Goal: Task Accomplishment & Management: Manage account settings

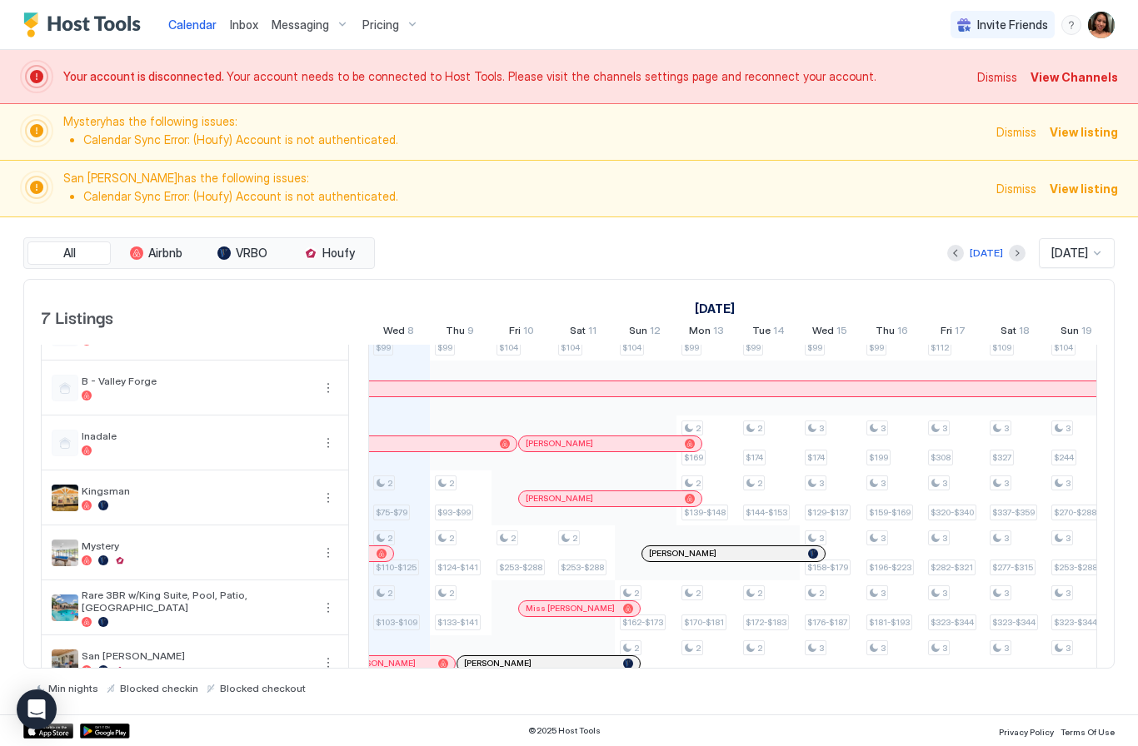
scroll to position [37, 0]
click at [316, 14] on div "Messaging" at bounding box center [310, 25] width 91 height 28
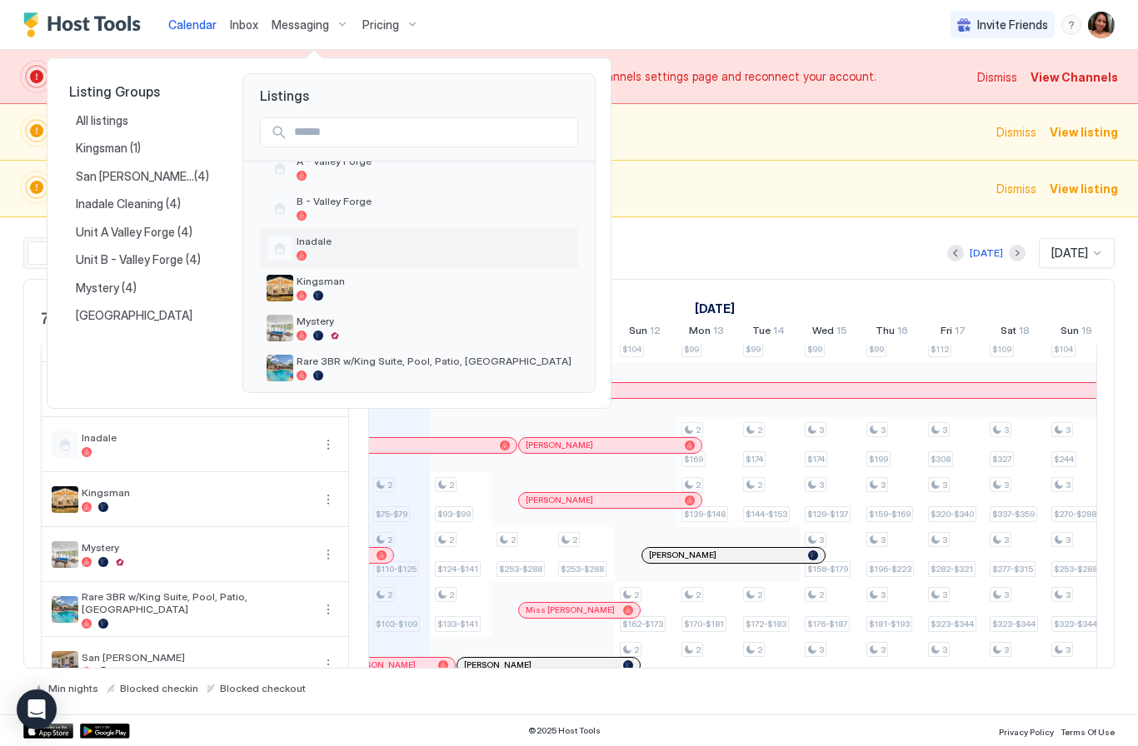
scroll to position [100, 0]
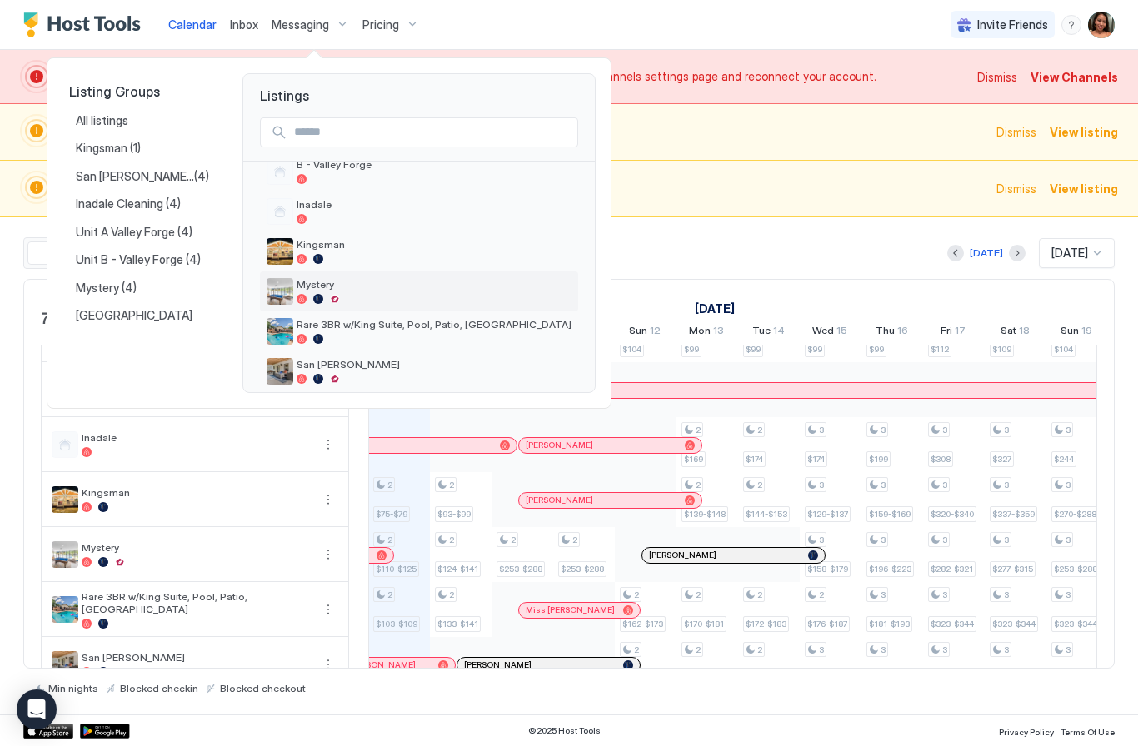
click at [344, 285] on span "Mystery" at bounding box center [434, 284] width 275 height 12
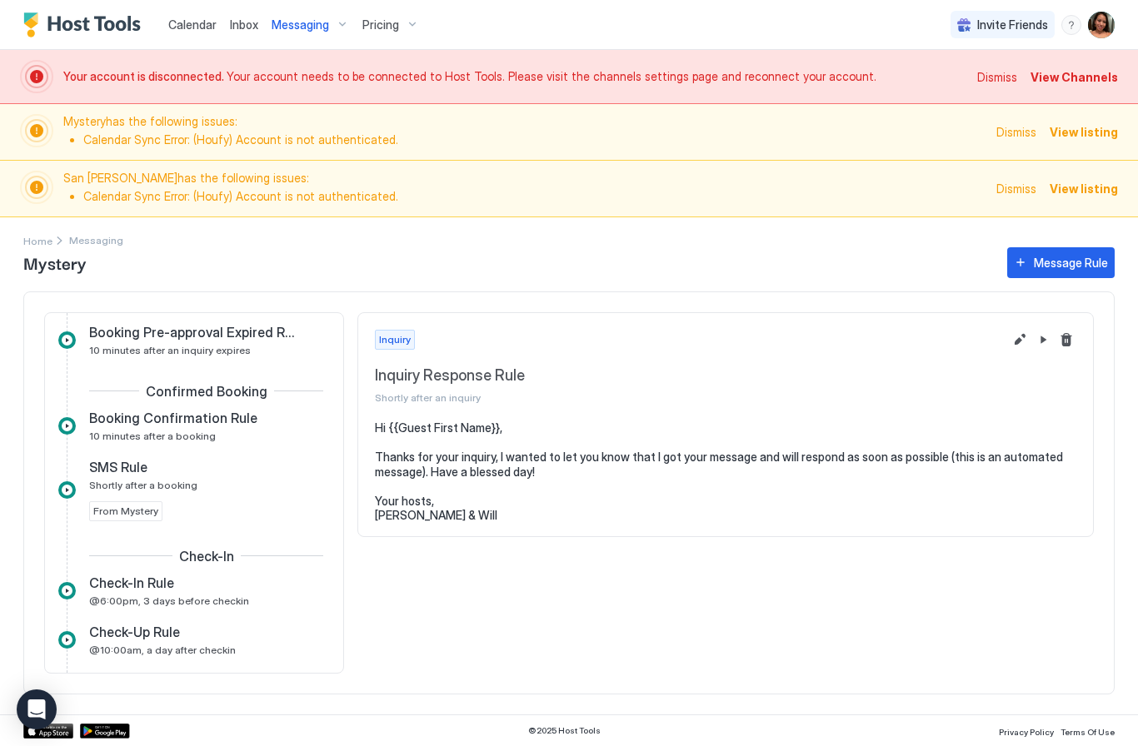
scroll to position [130, 0]
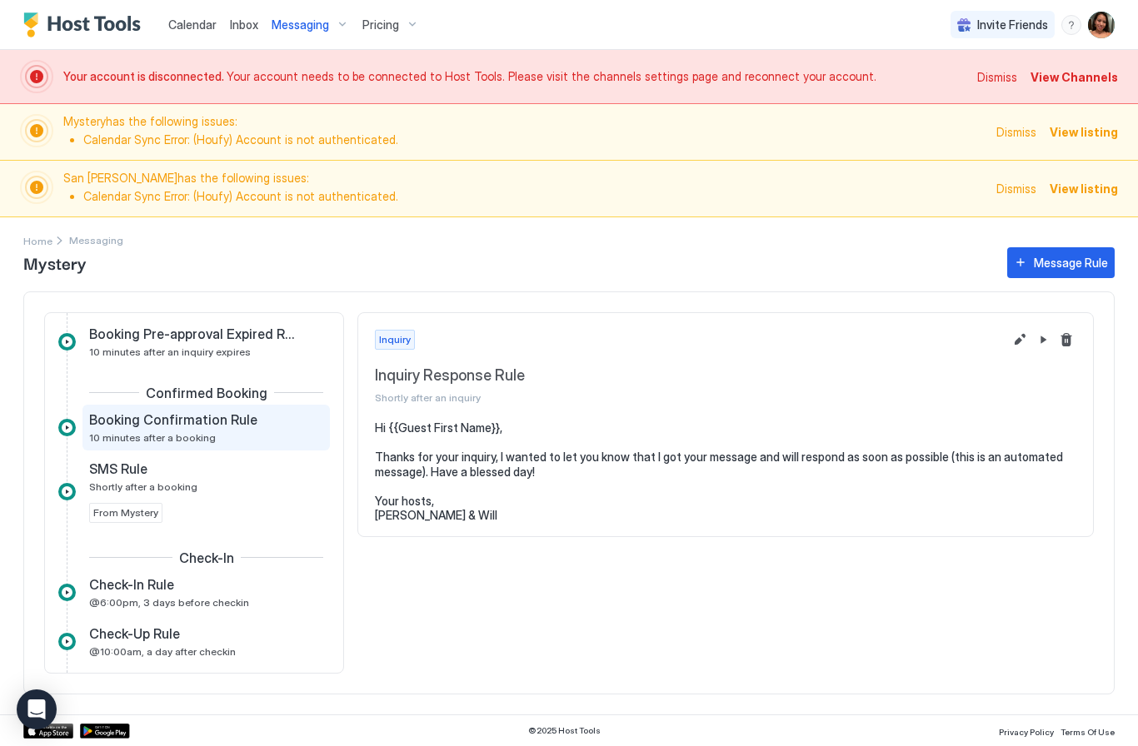
click at [273, 440] on div "Booking Confirmation Rule 10 minutes after a booking" at bounding box center [194, 428] width 211 height 32
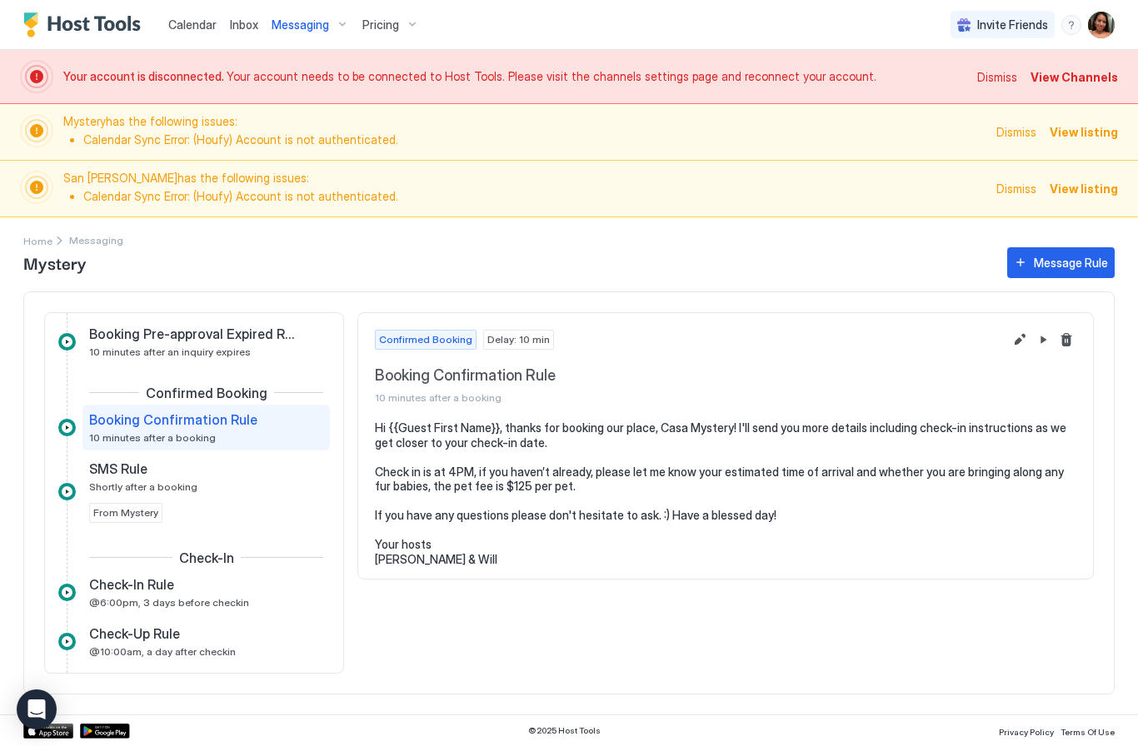
click at [1016, 336] on button "Edit message rule" at bounding box center [1020, 340] width 20 height 20
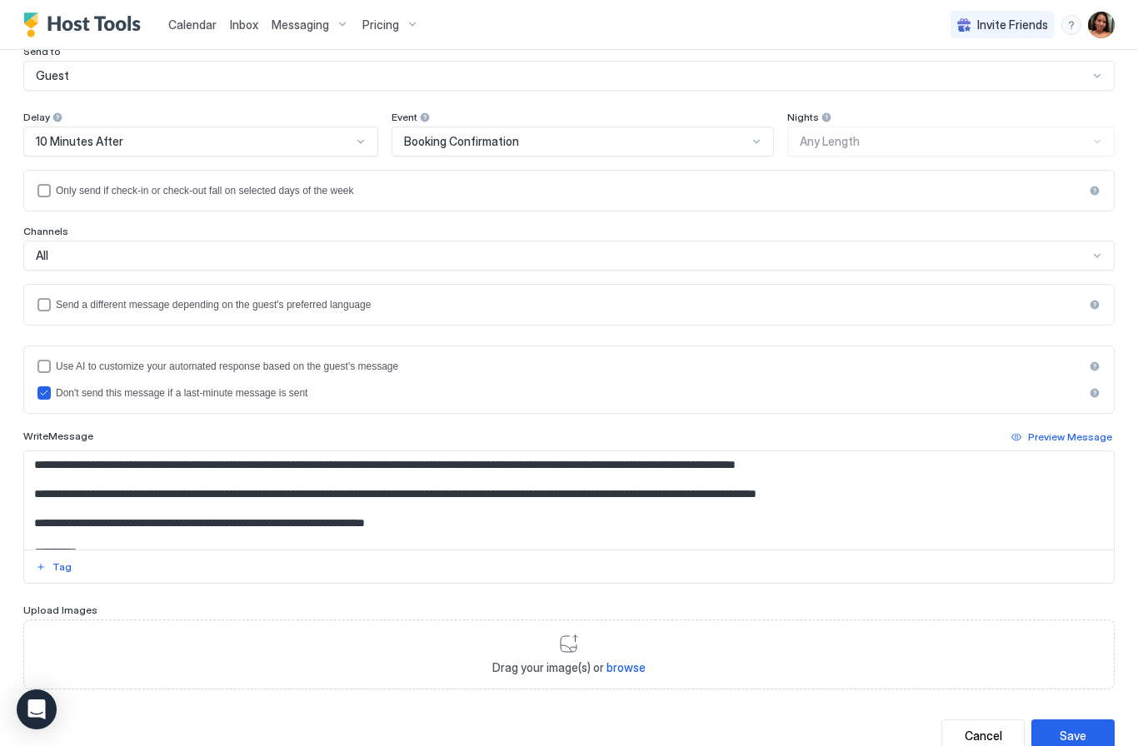
scroll to position [321, 0]
click at [457, 510] on textarea "**********" at bounding box center [569, 501] width 1090 height 98
click at [632, 522] on textarea "**********" at bounding box center [569, 501] width 1090 height 98
click at [894, 459] on textarea "**********" at bounding box center [569, 501] width 1090 height 98
click at [966, 496] on textarea "**********" at bounding box center [569, 501] width 1090 height 98
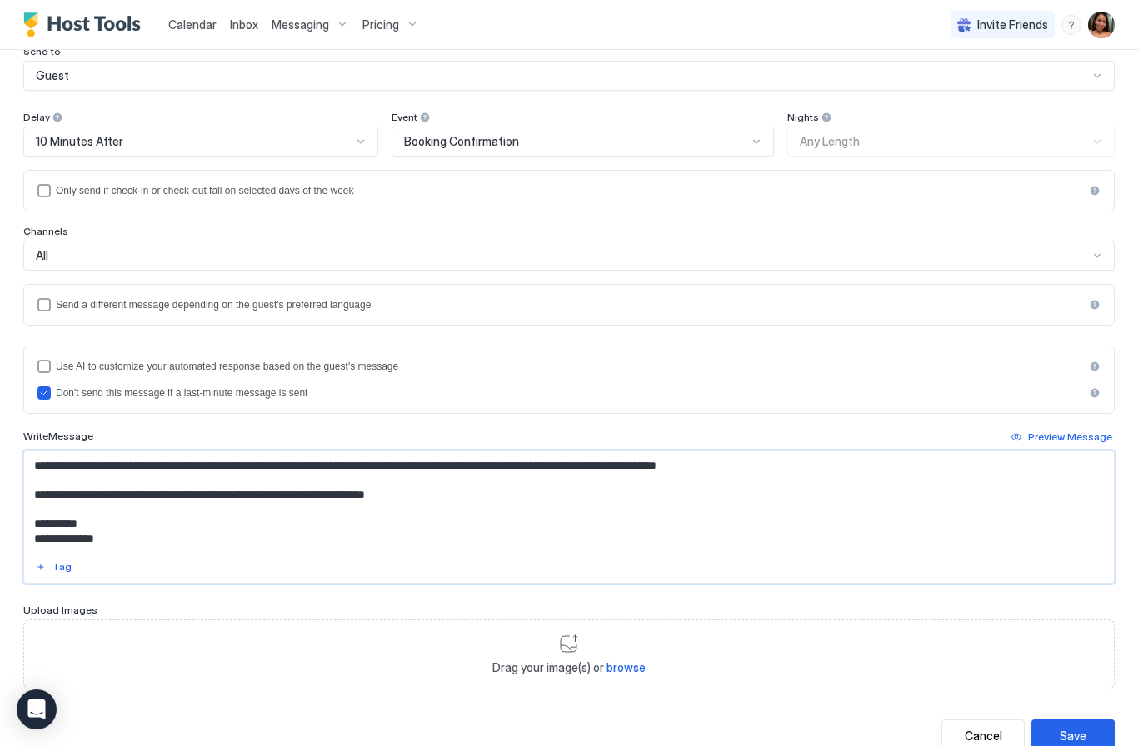
scroll to position [57, 0]
type textarea "**********"
click at [1084, 727] on div "Save" at bounding box center [1073, 735] width 27 height 17
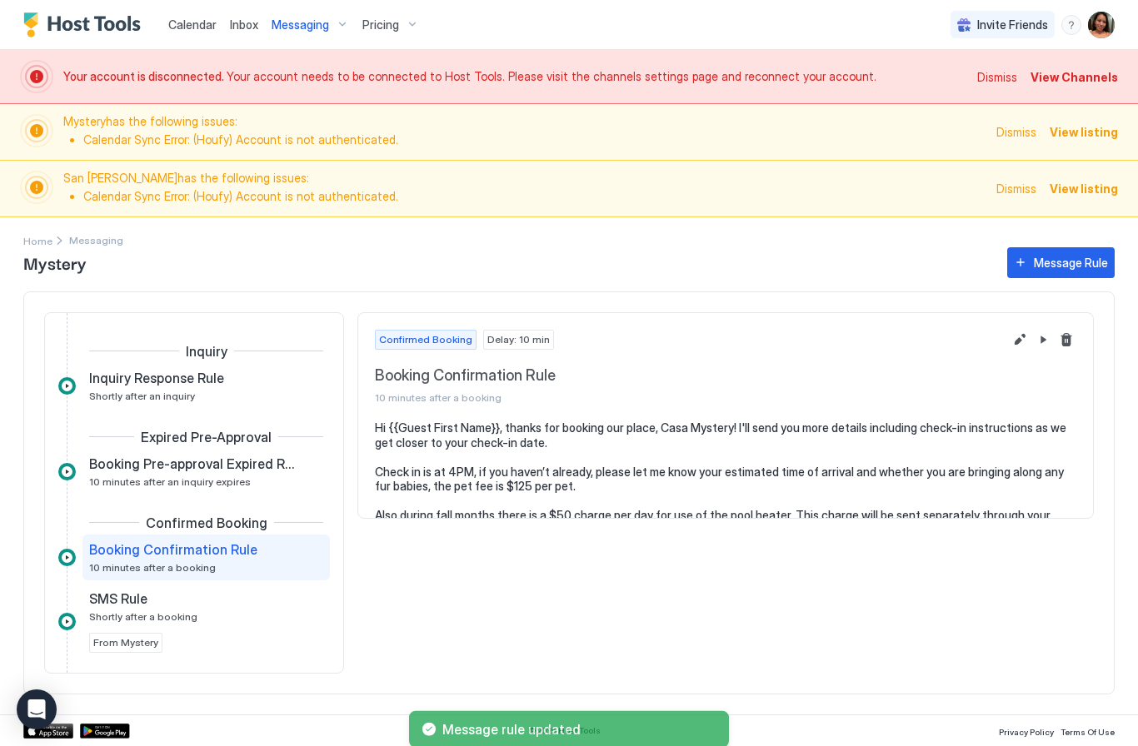
scroll to position [65, 0]
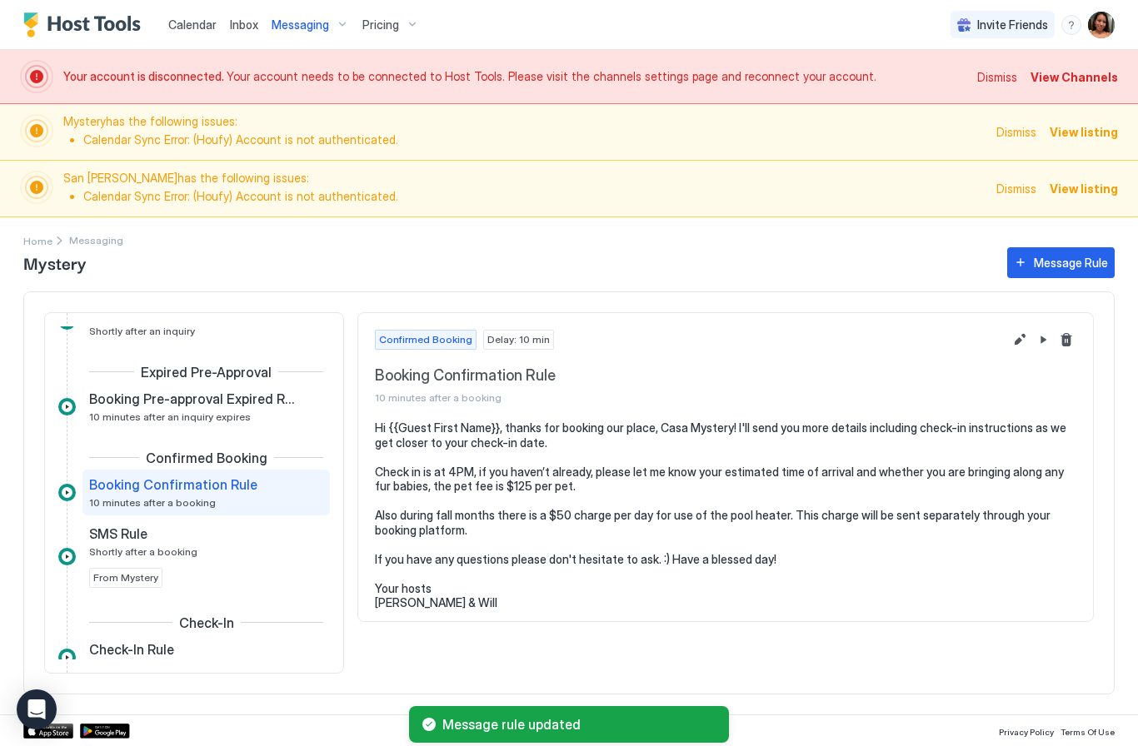
click at [327, 30] on div "Messaging" at bounding box center [310, 25] width 91 height 28
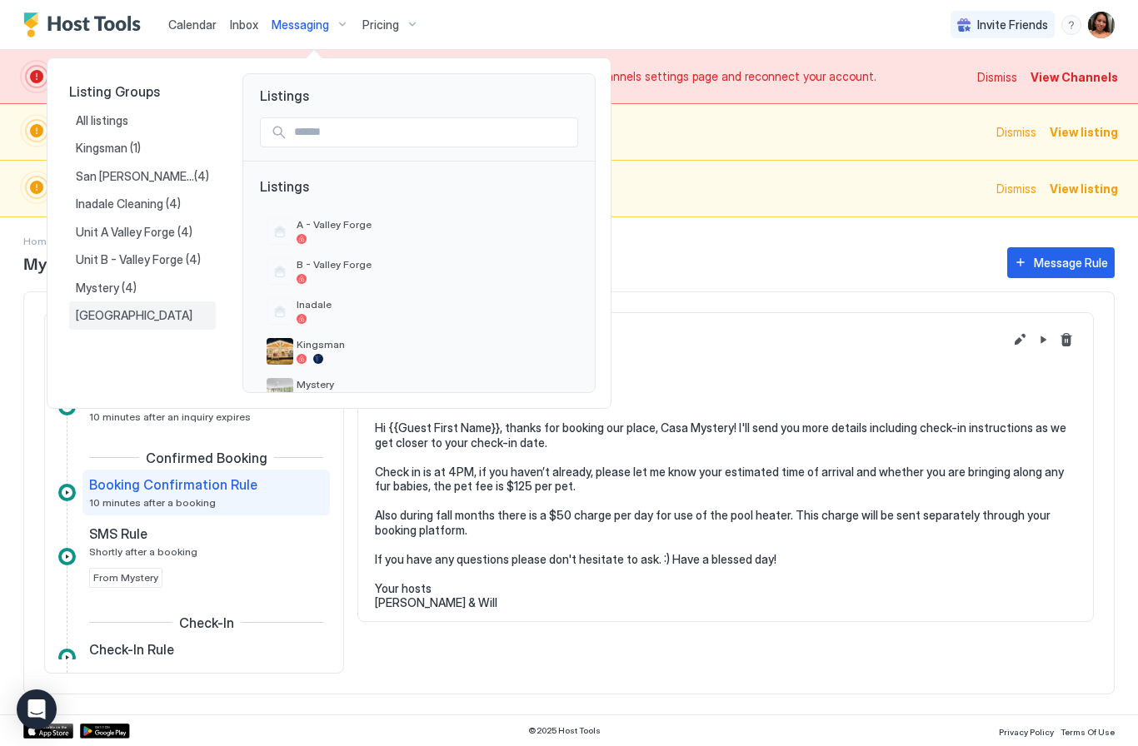
click at [110, 312] on span "[GEOGRAPHIC_DATA]" at bounding box center [135, 315] width 119 height 15
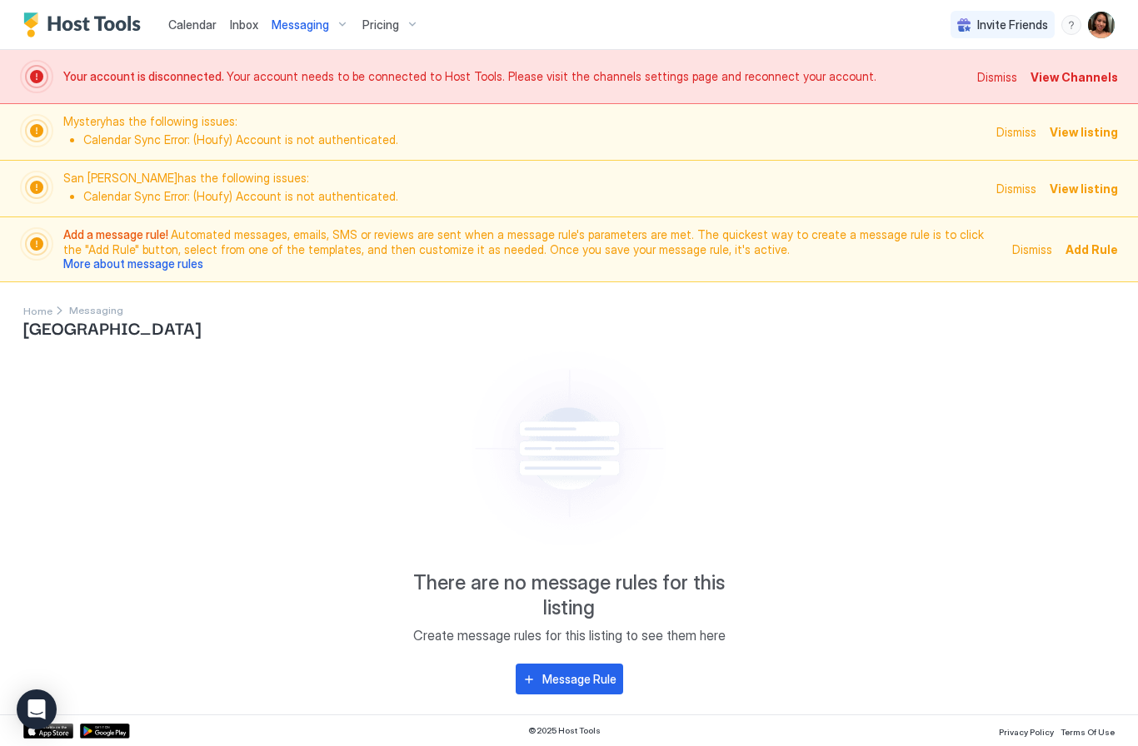
click at [315, 25] on span "Messaging" at bounding box center [300, 24] width 57 height 15
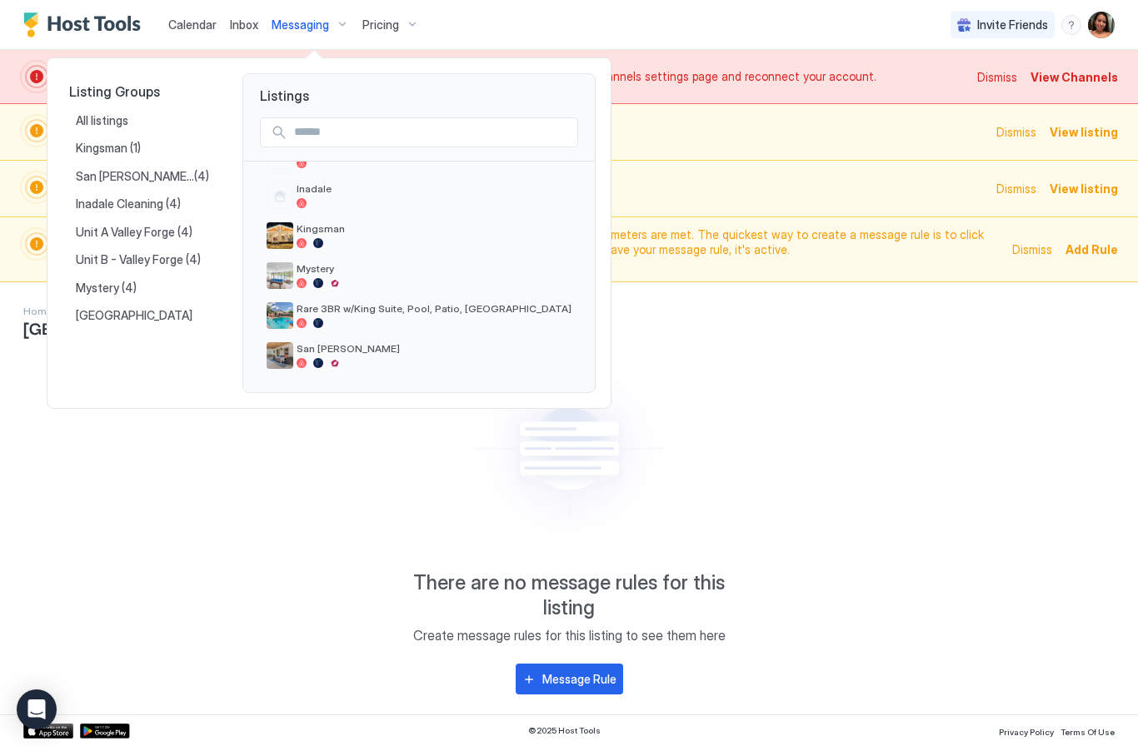
scroll to position [116, 0]
click at [402, 314] on span "Rare 3BR w/King Suite, Pool, Patio, [GEOGRAPHIC_DATA]" at bounding box center [434, 308] width 275 height 12
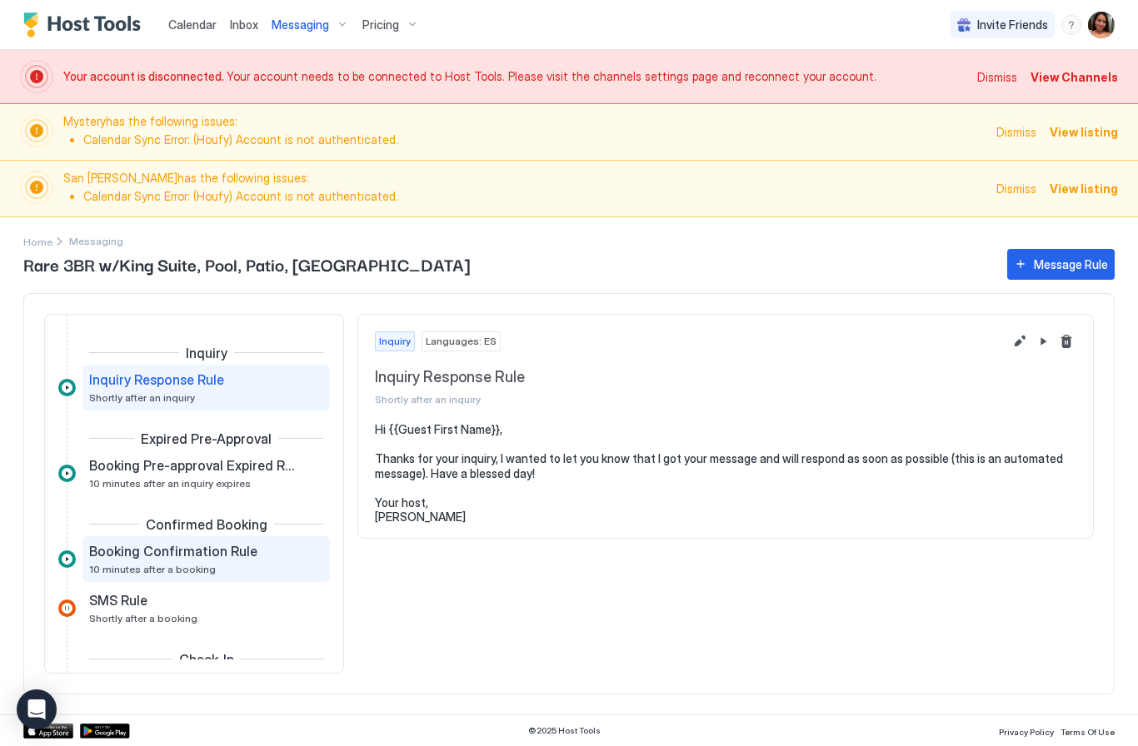
click at [244, 562] on div "Booking Confirmation Rule 10 minutes after a booking" at bounding box center [194, 559] width 211 height 32
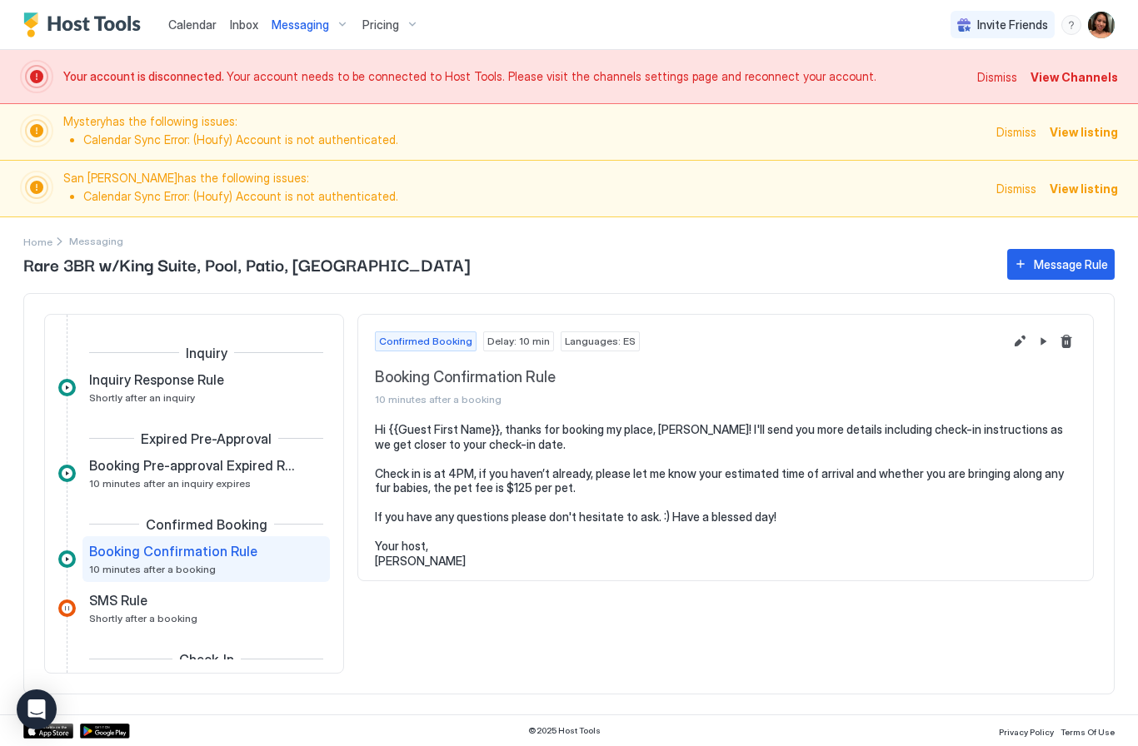
click at [312, 19] on span "Messaging" at bounding box center [300, 24] width 57 height 15
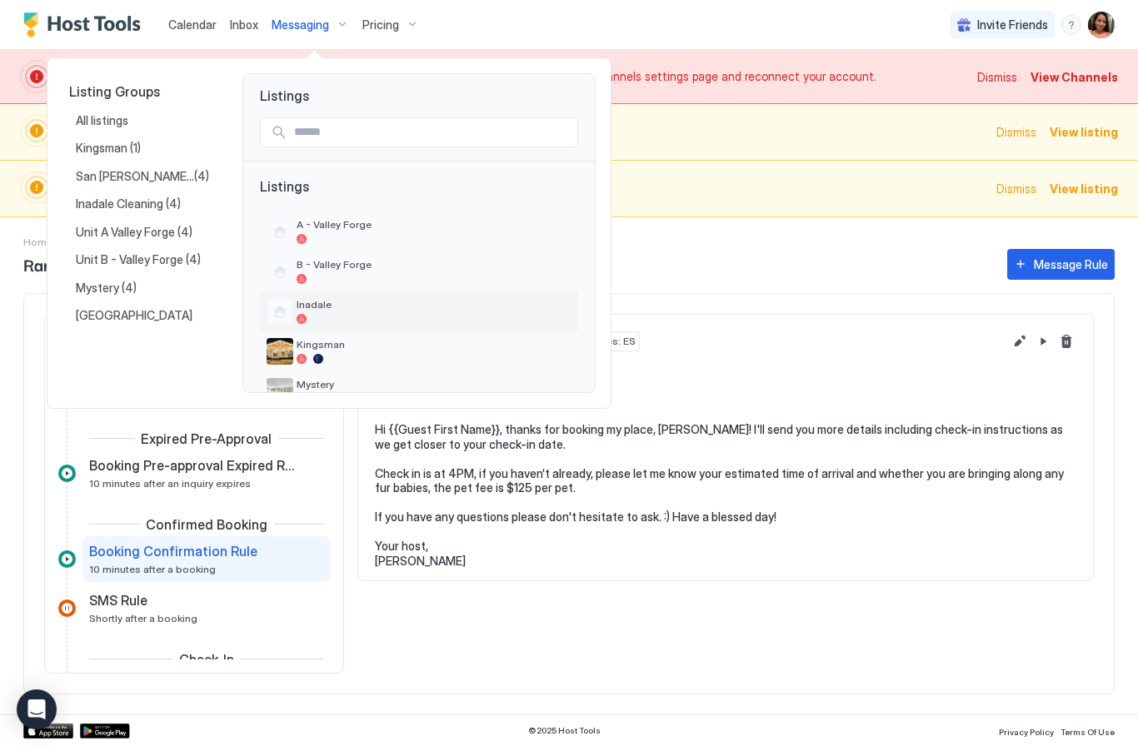
click at [371, 309] on span "Inadale" at bounding box center [434, 304] width 275 height 12
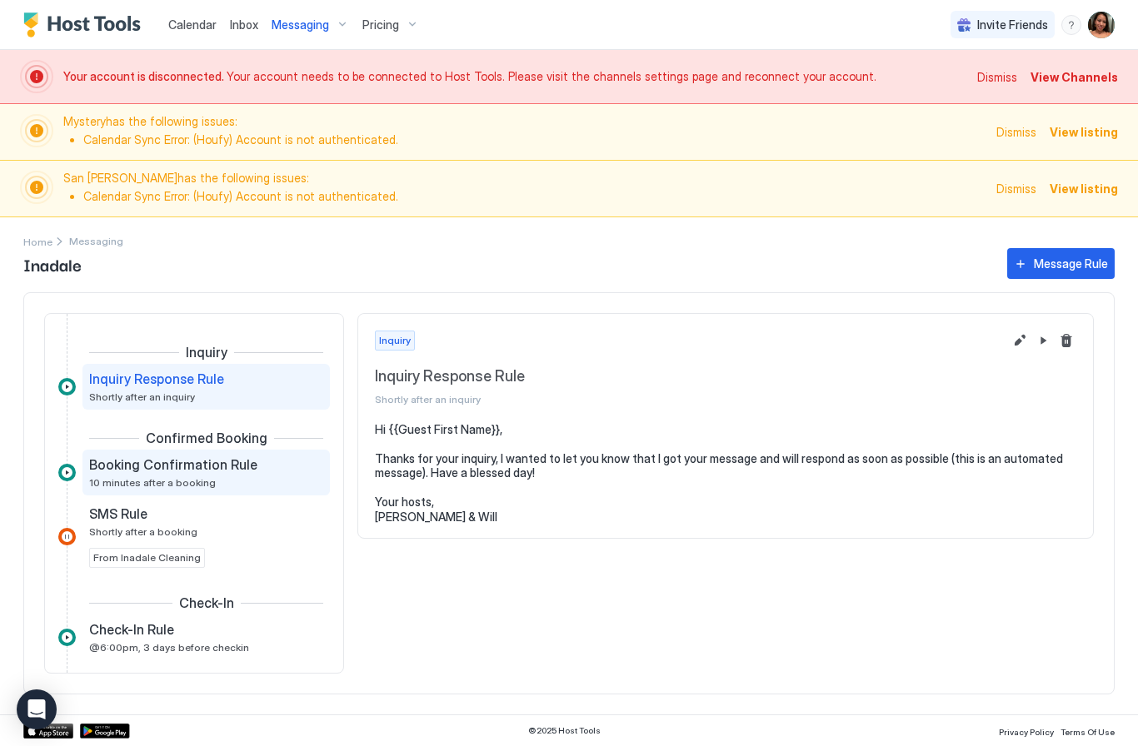
click at [267, 469] on div "Booking Confirmation Rule" at bounding box center [194, 465] width 211 height 17
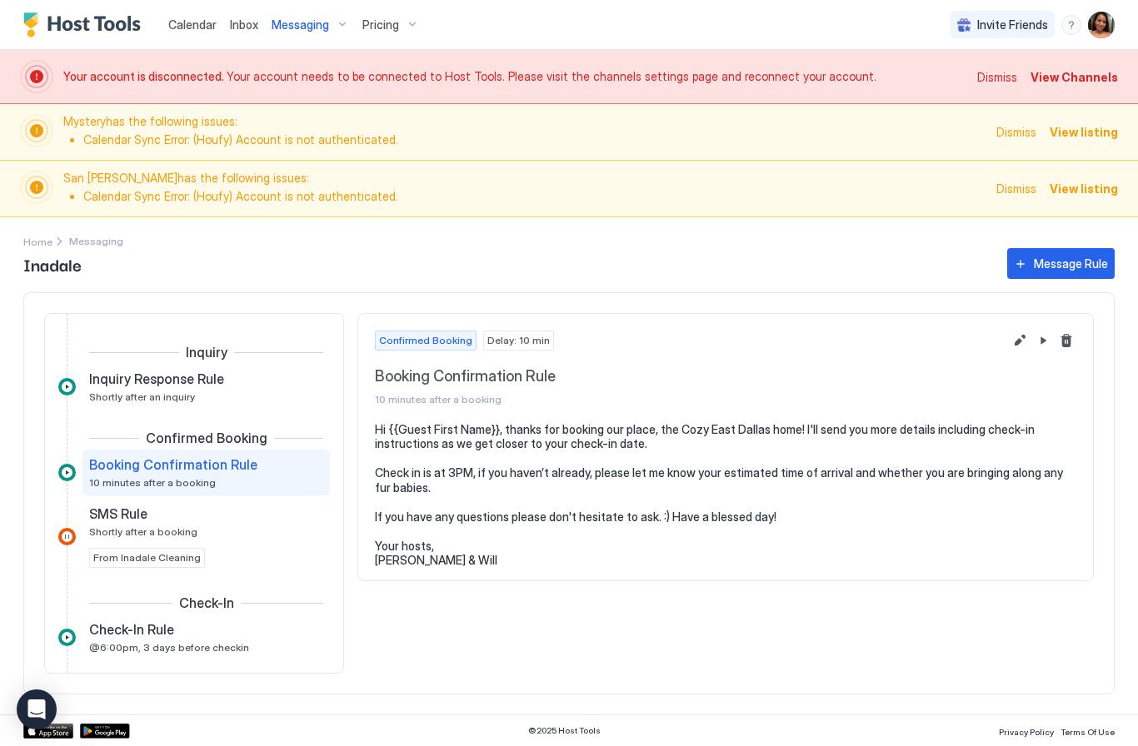
click at [285, 27] on span "Messaging" at bounding box center [300, 24] width 57 height 15
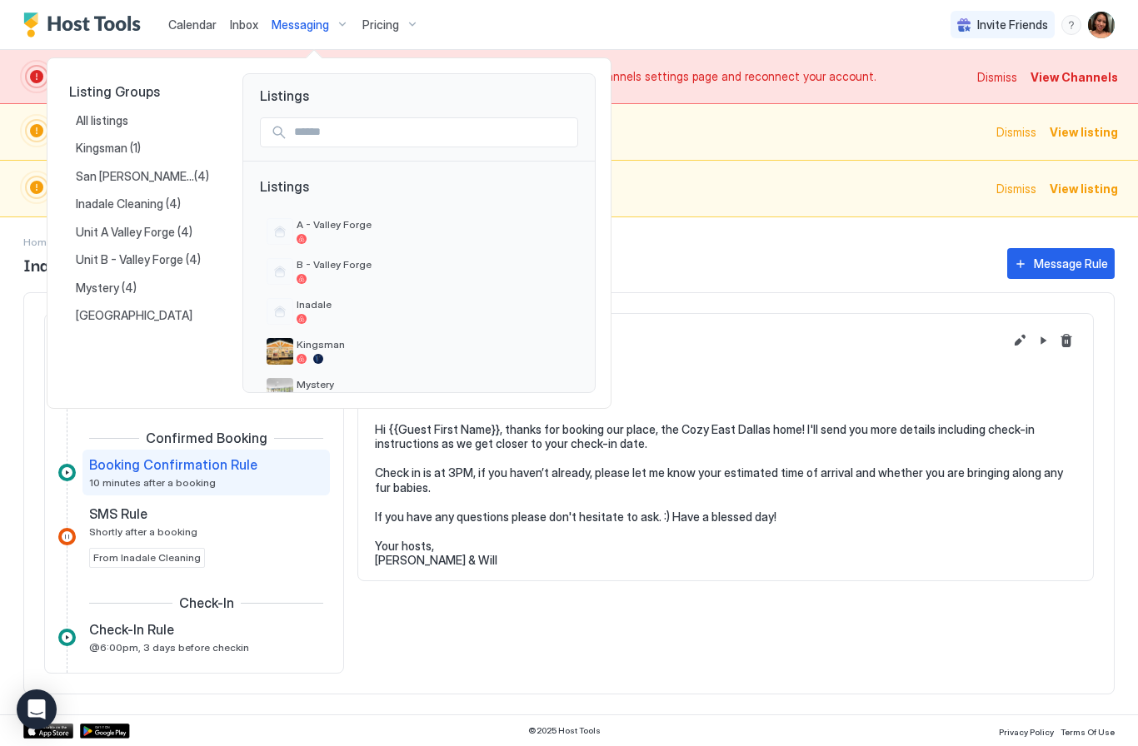
click at [751, 281] on div at bounding box center [569, 373] width 1138 height 746
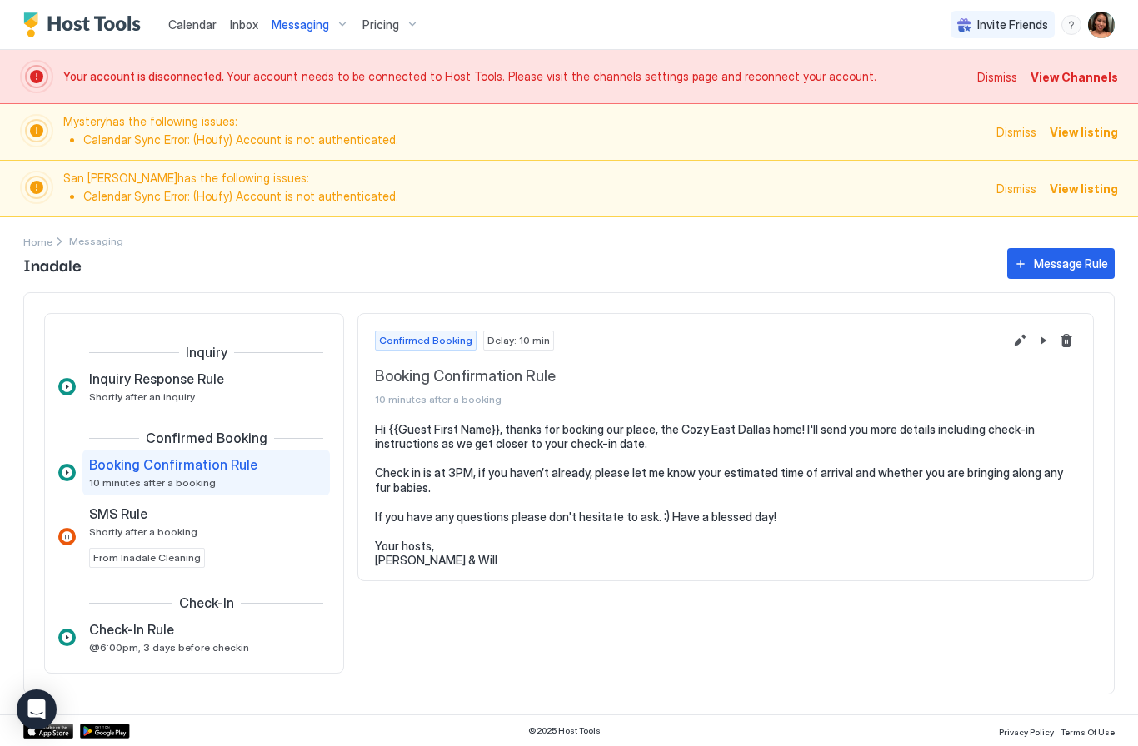
click at [359, 10] on button "Pricing" at bounding box center [391, 24] width 70 height 49
